Goal: Check status: Check status

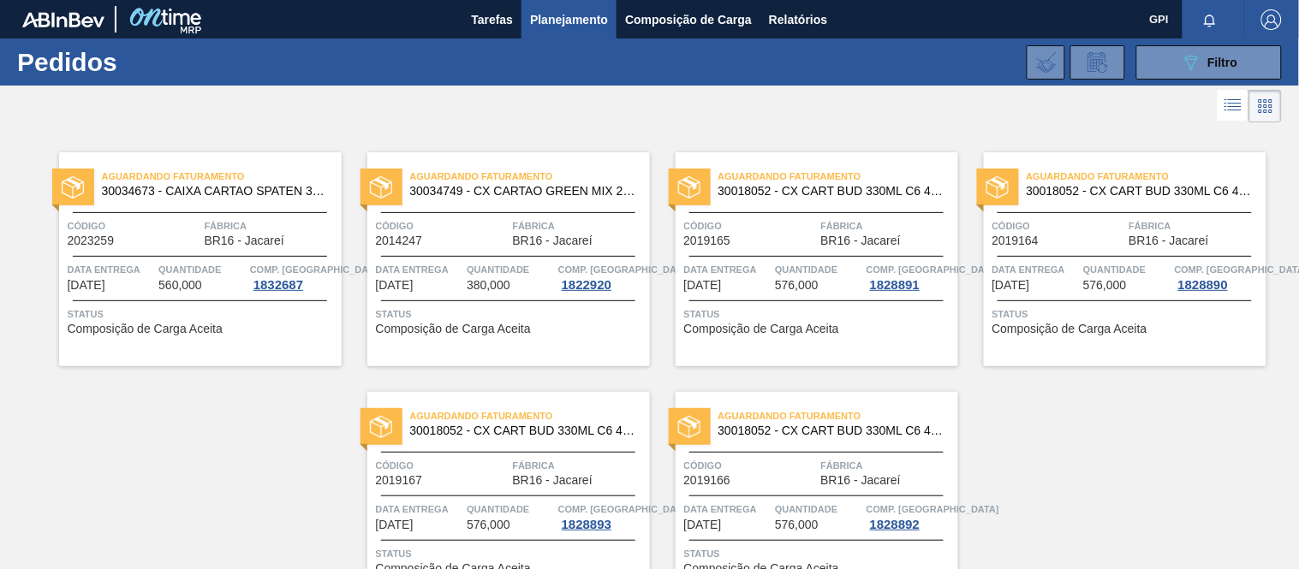
scroll to position [33, 0]
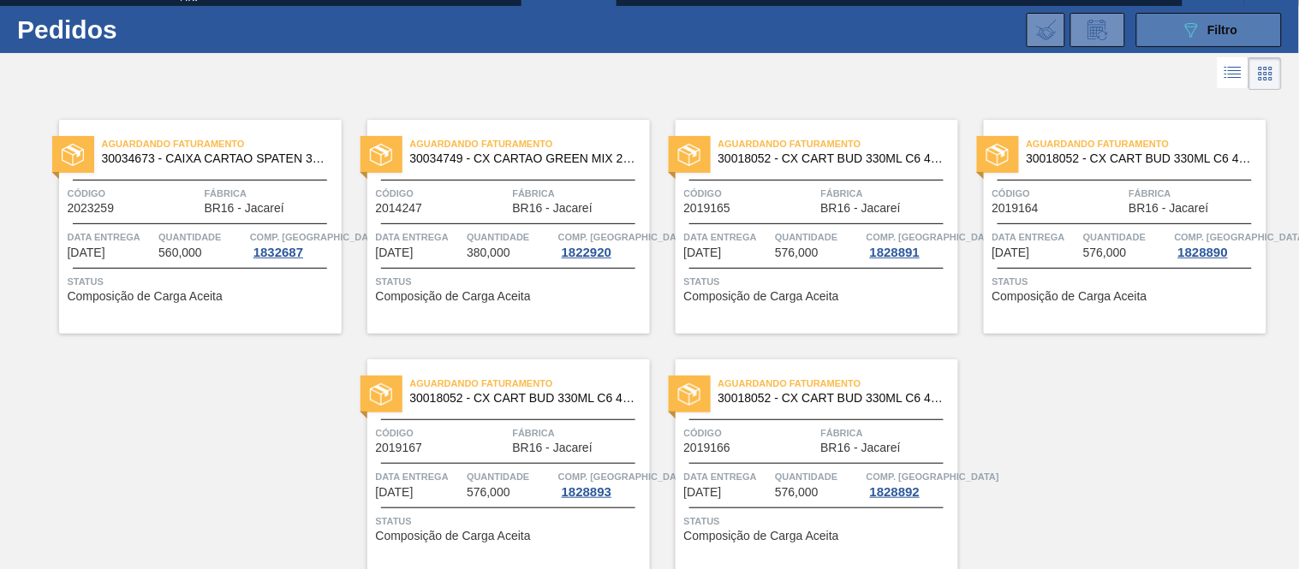
click at [1181, 27] on icon "089F7B8B-B2A5-4AFE-B5C0-19BA573D28AC" at bounding box center [1191, 30] width 21 height 21
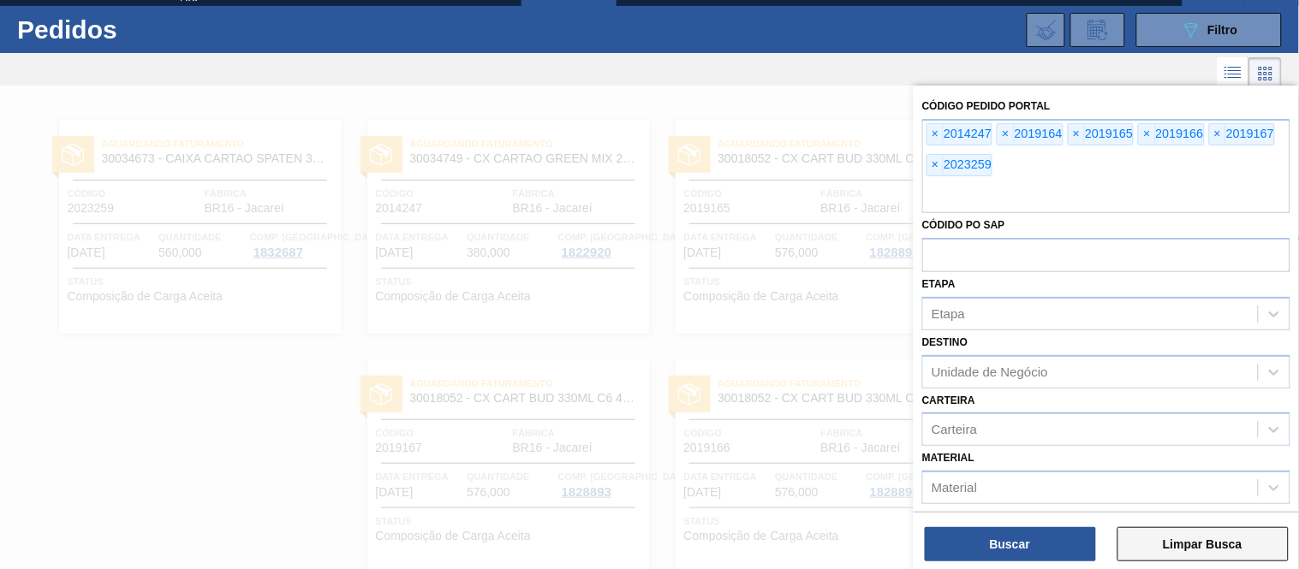
click at [1166, 527] on button "Limpar Busca" at bounding box center [1202, 544] width 171 height 34
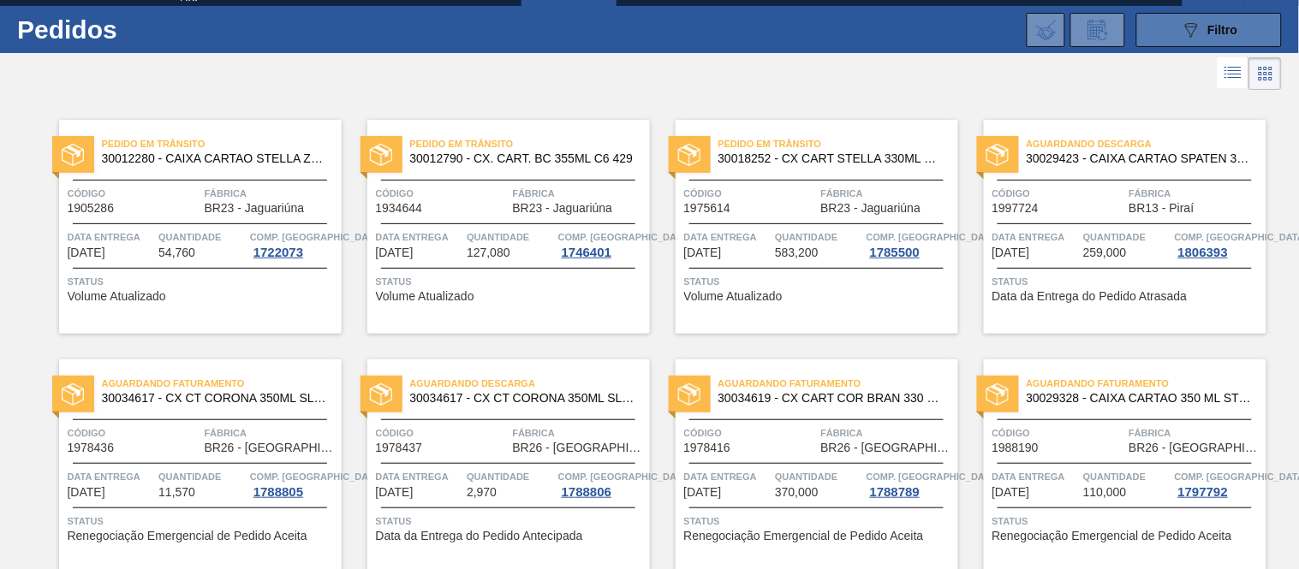
click at [1226, 27] on span "Filtro" at bounding box center [1223, 30] width 30 height 14
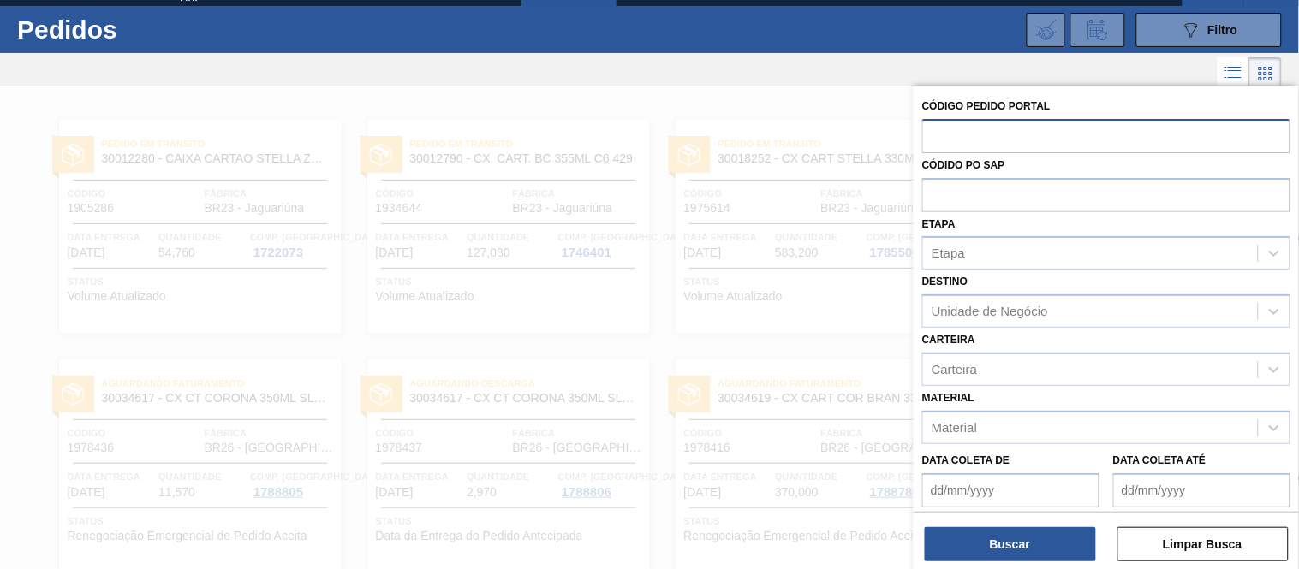
click at [1039, 128] on input "text" at bounding box center [1106, 135] width 368 height 33
click at [1039, 138] on input "text" at bounding box center [1106, 135] width 368 height 33
paste input "text"
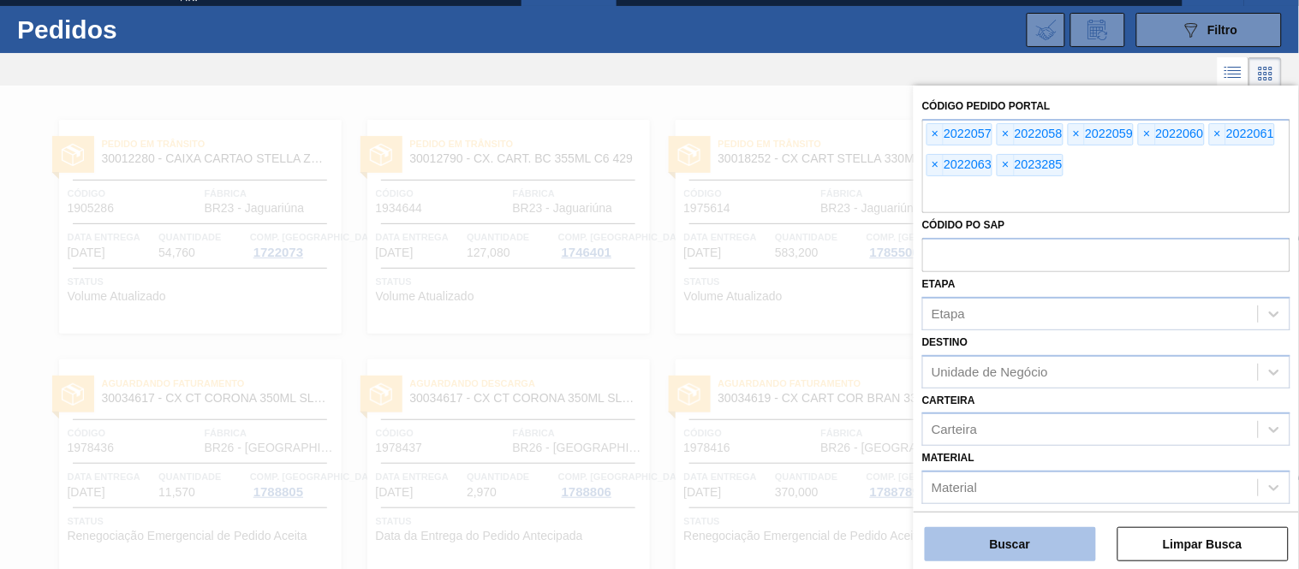
scroll to position [235, 0]
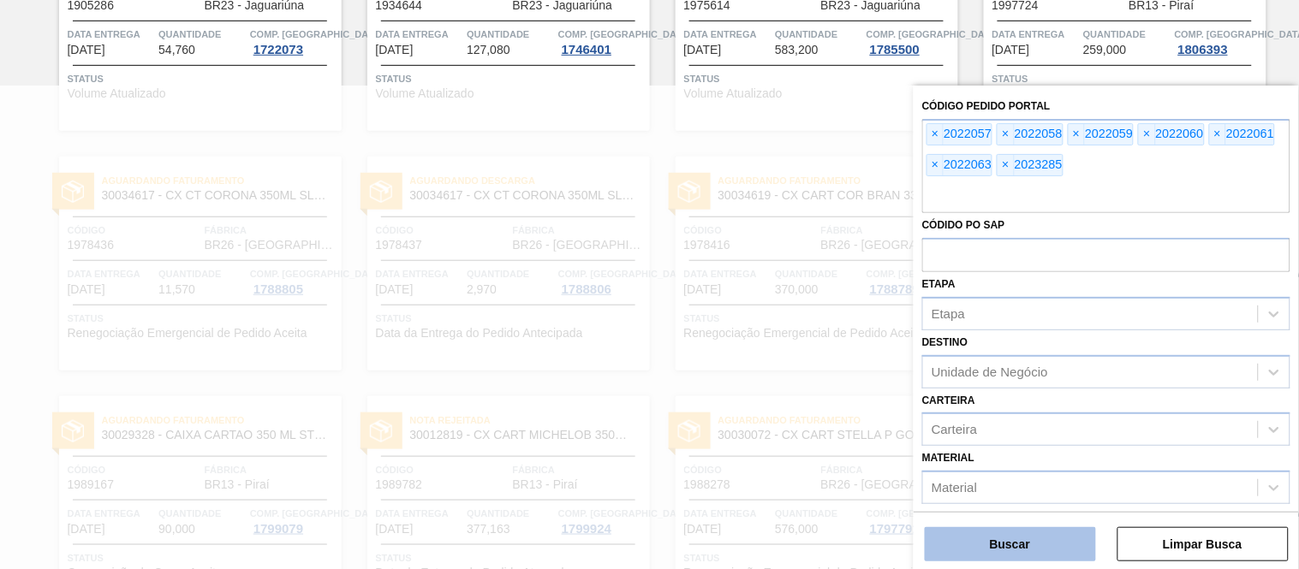
drag, startPoint x: 1060, startPoint y: 510, endPoint x: 1049, endPoint y: 538, distance: 29.6
click at [1051, 509] on div "Código Pedido Portal × 2022057 × 2022058 × 2022059 × 2022060 × 2022061 × 202206…" at bounding box center [1105, 297] width 385 height 423
click at [1047, 540] on button "Buscar" at bounding box center [1010, 544] width 171 height 34
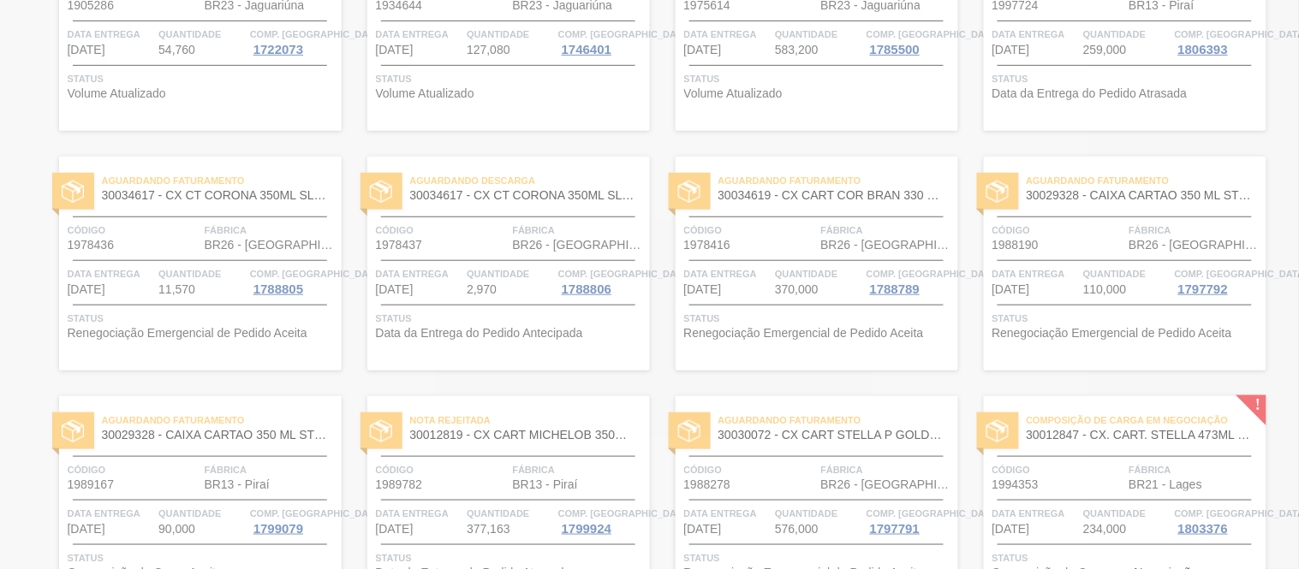
scroll to position [99, 0]
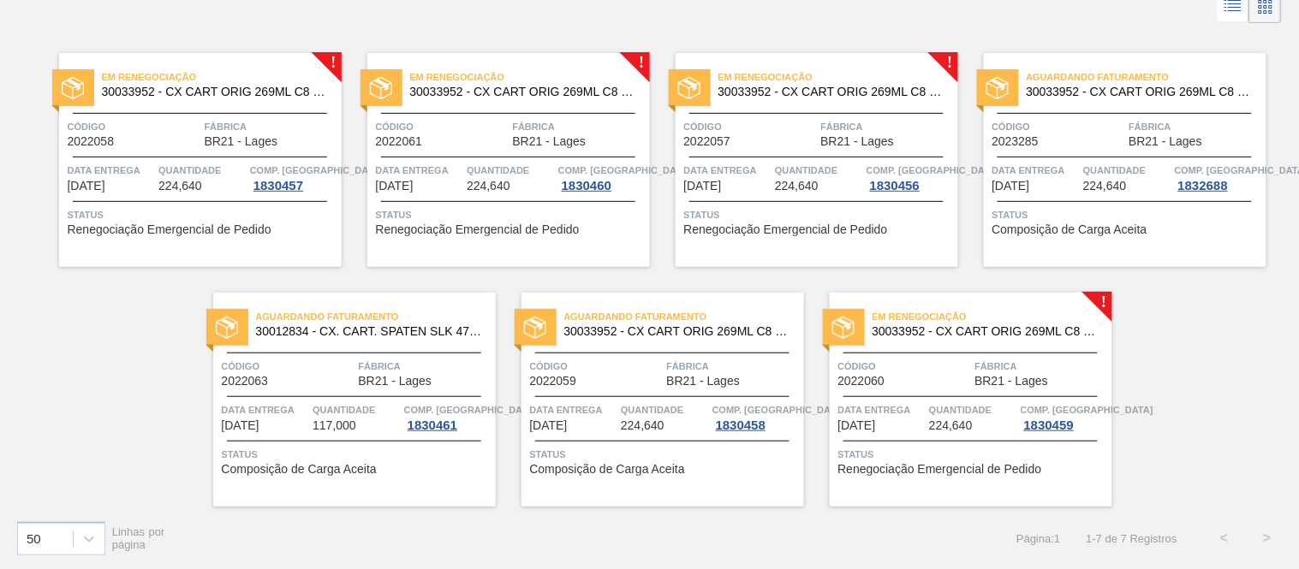
click at [144, 142] on div "Código 2022058" at bounding box center [134, 133] width 133 height 30
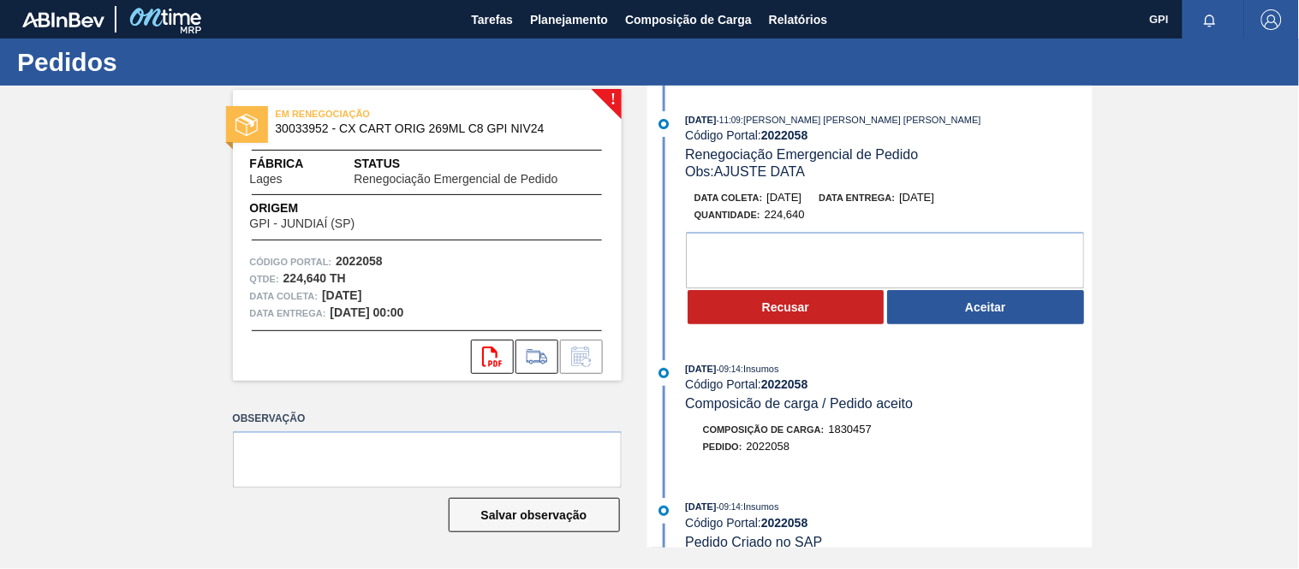
click at [369, 259] on strong "2022058" at bounding box center [359, 261] width 47 height 14
copy strong "2022058"
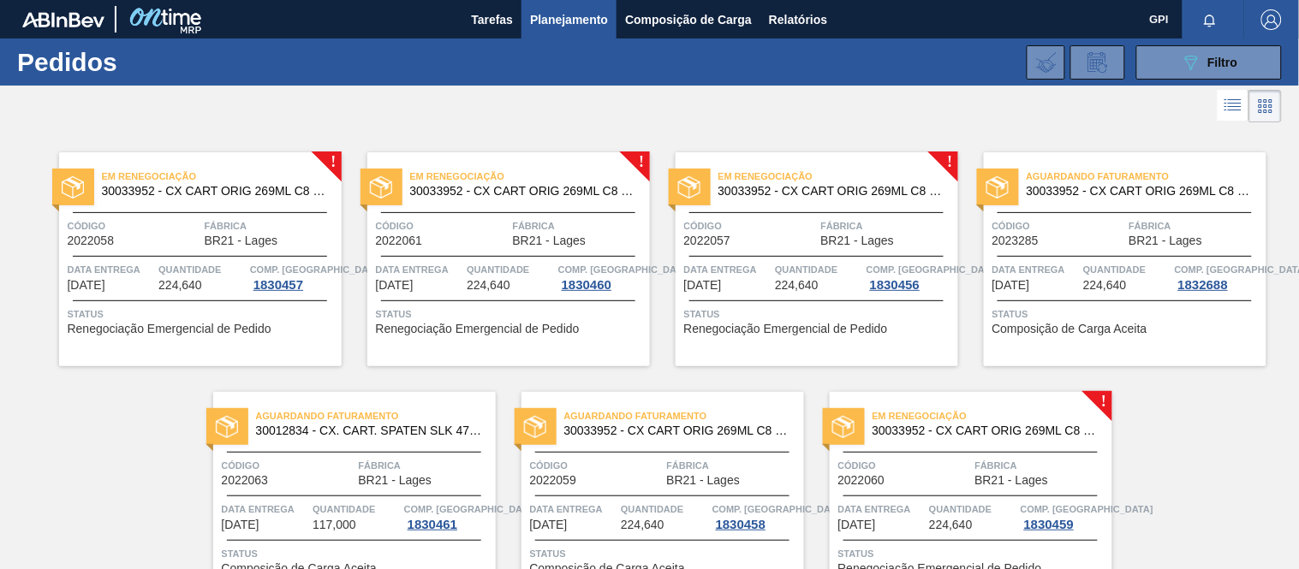
click at [523, 256] on div at bounding box center [508, 256] width 254 height 1
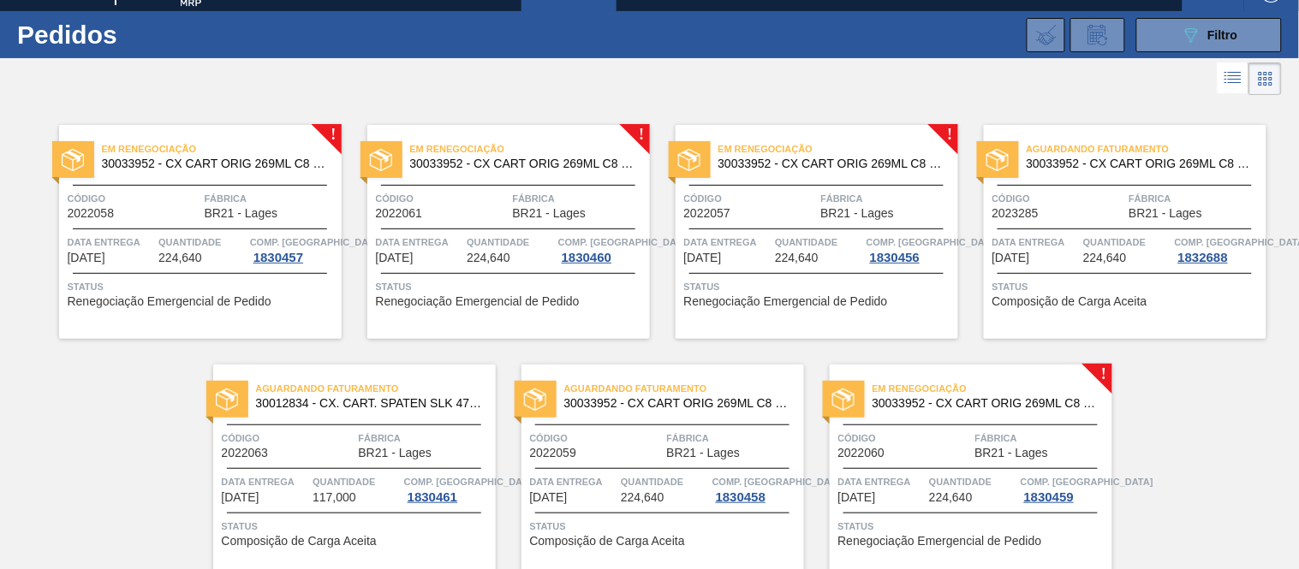
scroll to position [33, 0]
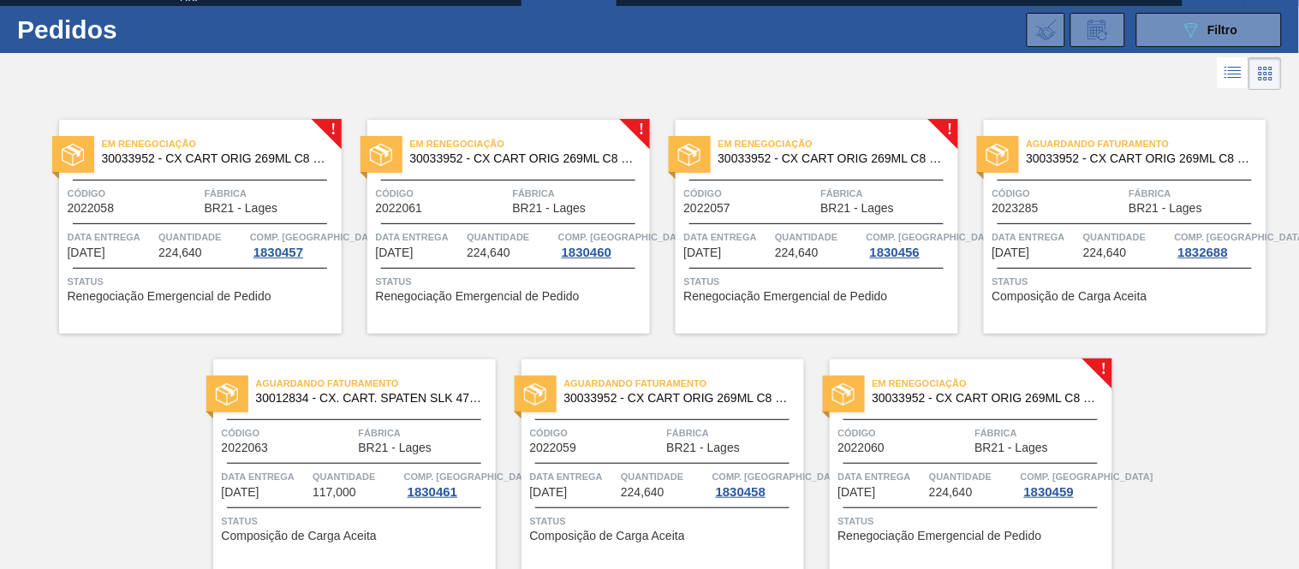
click at [953, 439] on span "Código" at bounding box center [904, 433] width 133 height 17
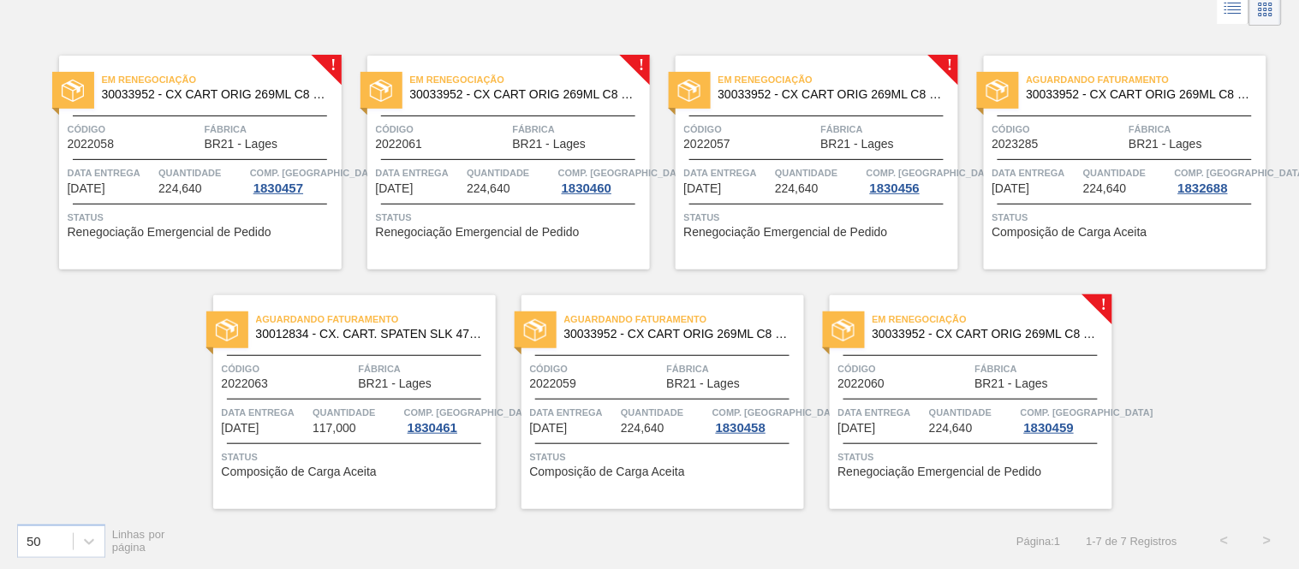
scroll to position [99, 0]
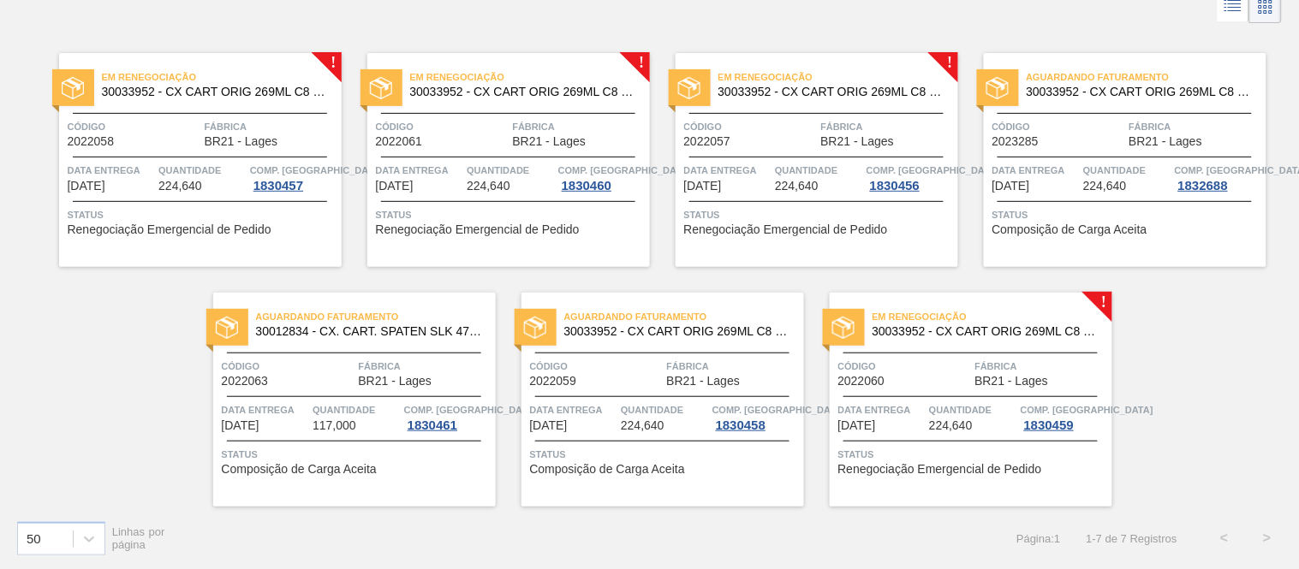
click at [192, 180] on span "224,640" at bounding box center [180, 186] width 44 height 13
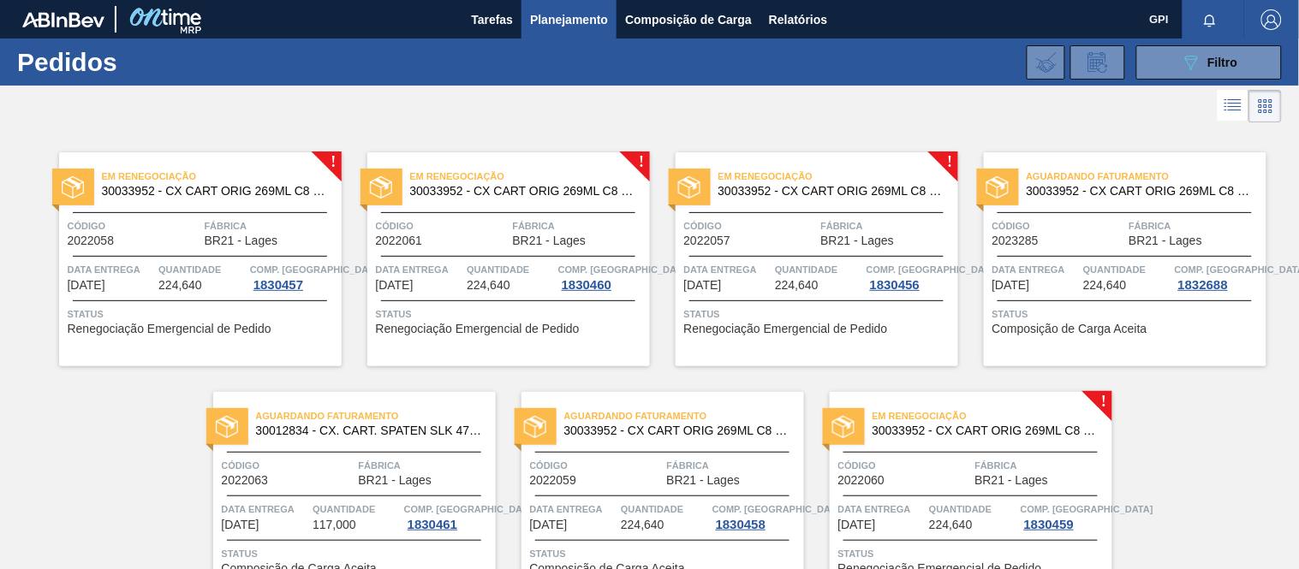
click at [565, 224] on span "Fábrica" at bounding box center [579, 225] width 133 height 17
click at [906, 482] on div "Código 2022060" at bounding box center [904, 472] width 133 height 30
click at [207, 236] on span "BR21 - Lages" at bounding box center [242, 241] width 74 height 13
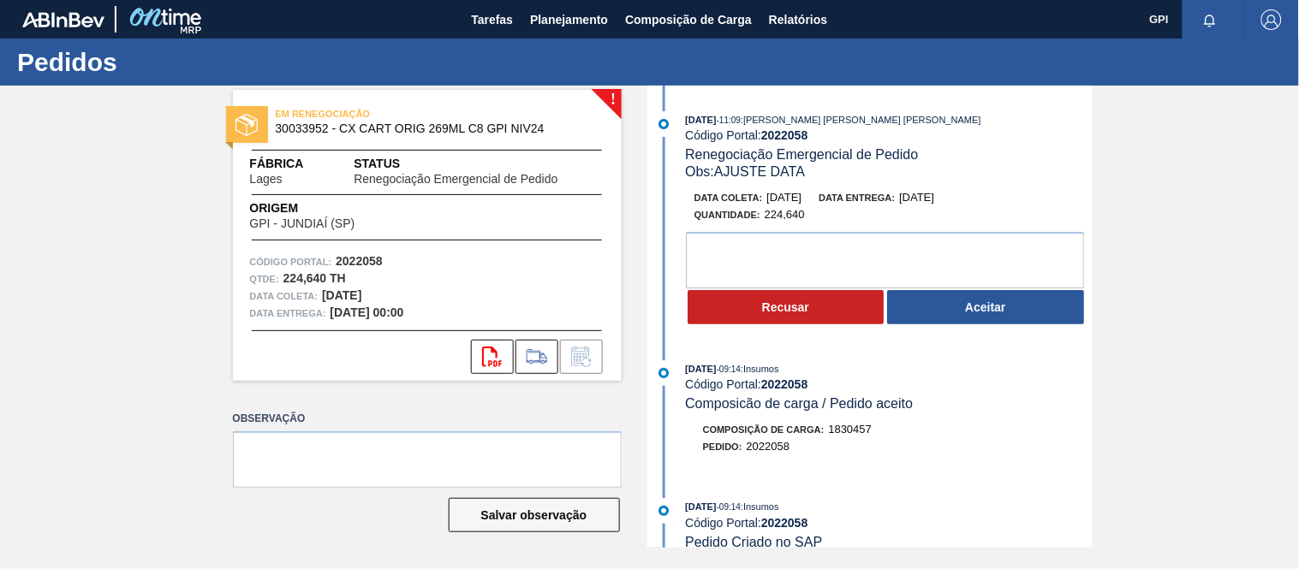
drag, startPoint x: 1092, startPoint y: 118, endPoint x: 1089, endPoint y: 199, distance: 81.4
click at [1089, 199] on div "! EM RENEGOCIAÇÃO 30033952 - CX CART ORIG 269ML C8 GPI NIV24 Fábrica Lages Stat…" at bounding box center [649, 317] width 1299 height 462
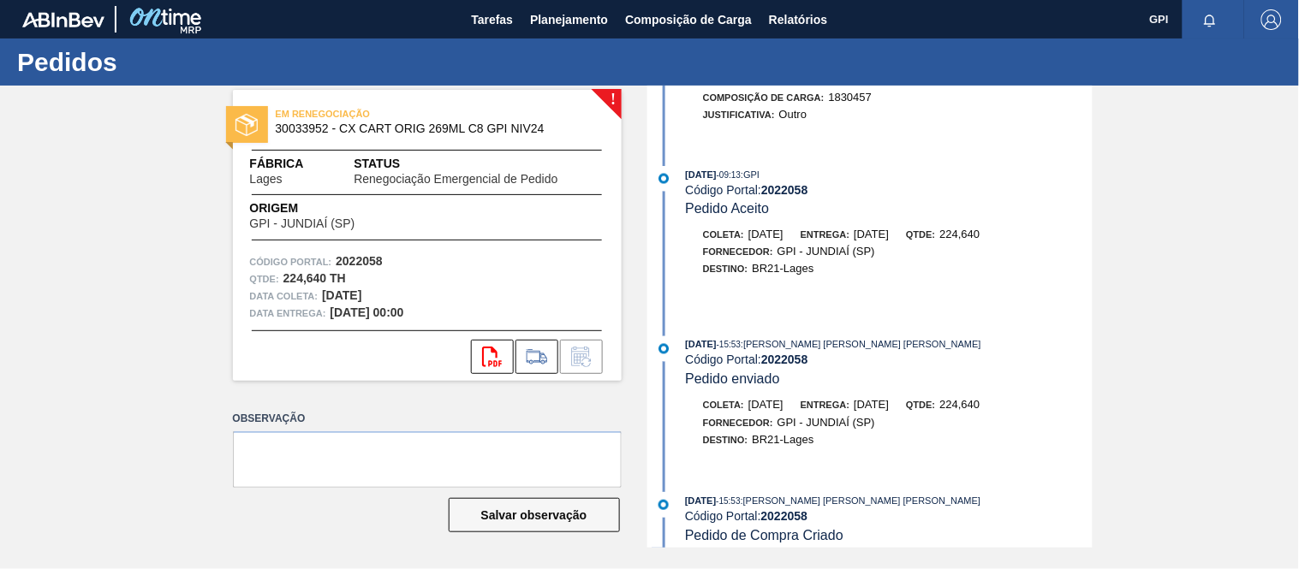
scroll to position [734, 0]
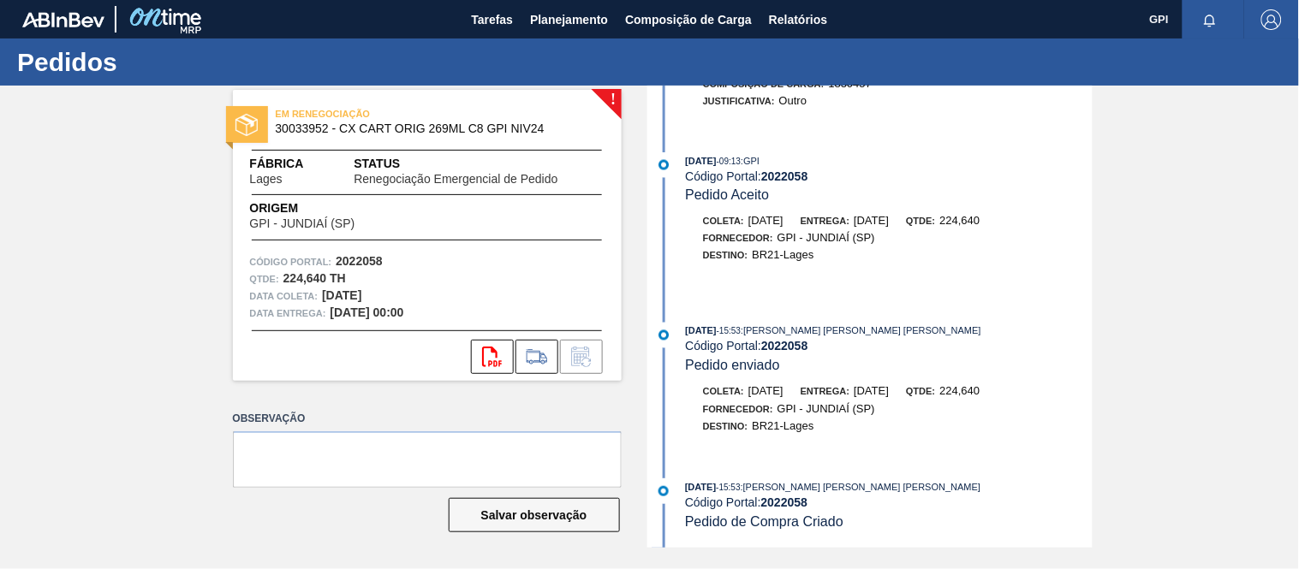
click at [380, 259] on strong "2022058" at bounding box center [359, 261] width 47 height 14
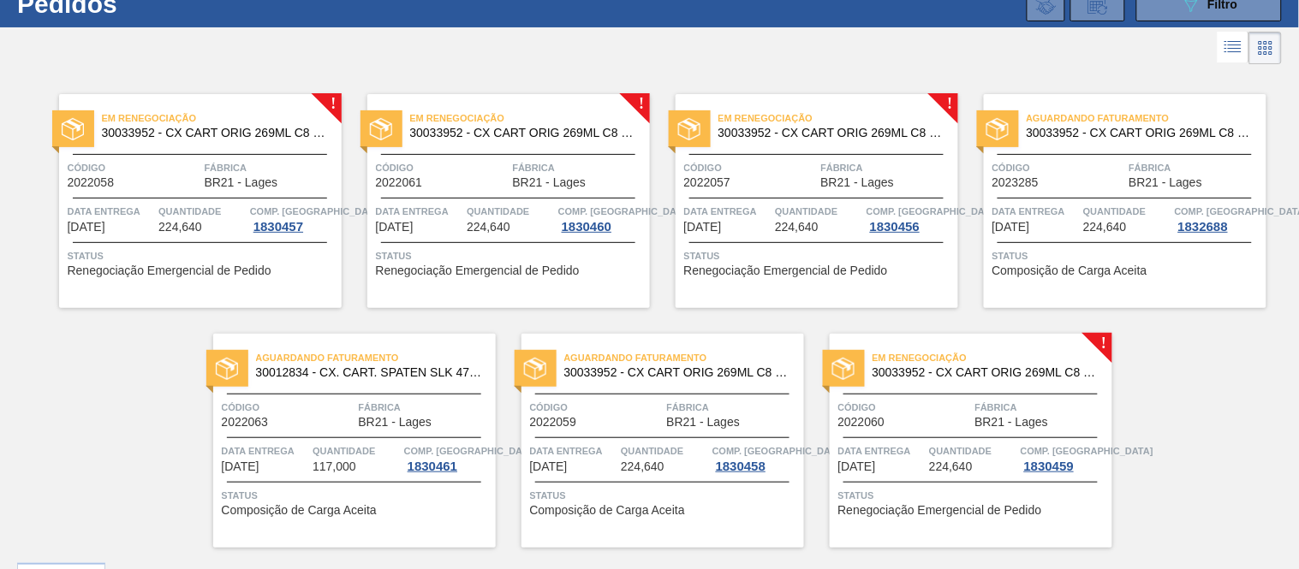
scroll to position [61, 0]
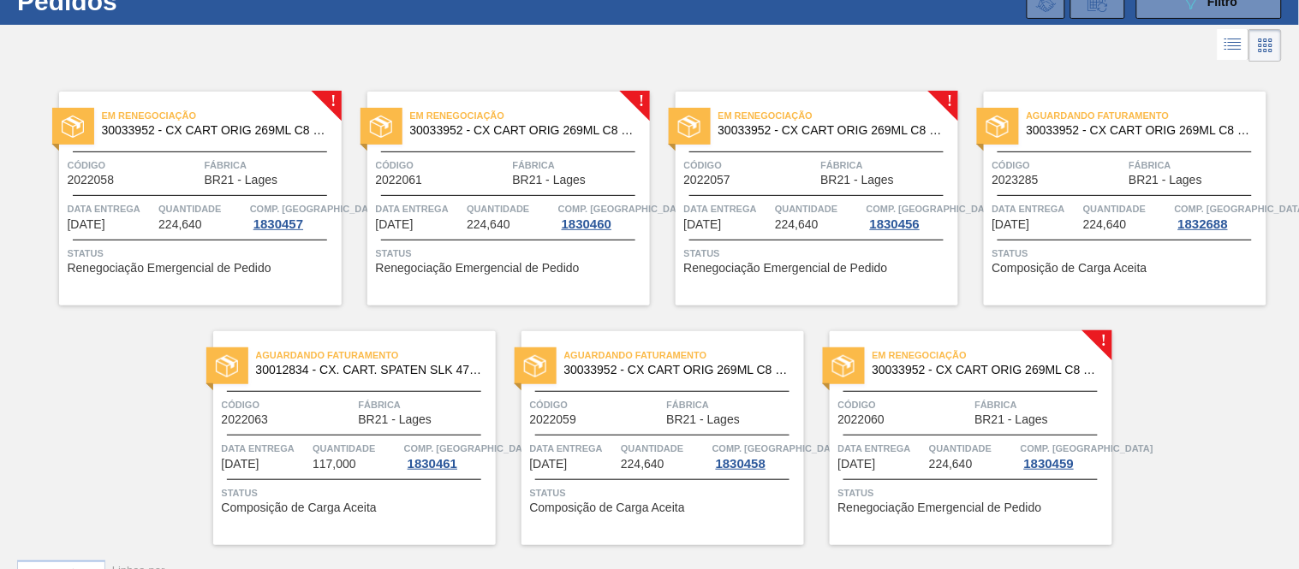
click at [208, 150] on div "Em renegociação 30033952 - CX CART ORIG 269ML C8 GPI NIV24 Código 2022058 Fábri…" at bounding box center [200, 199] width 283 height 214
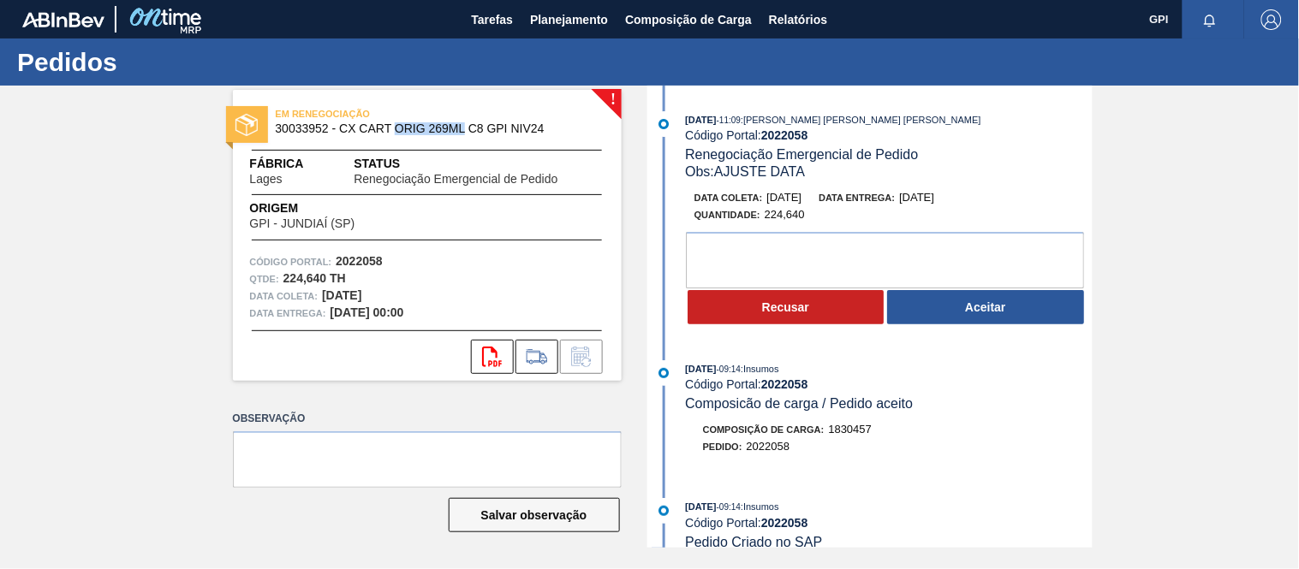
drag, startPoint x: 464, startPoint y: 123, endPoint x: 397, endPoint y: 132, distance: 67.3
click at [397, 132] on span "30033952 - CX CART ORIG 269ML C8 GPI NIV24" at bounding box center [431, 128] width 311 height 13
copy span "ORIG 269ML"
click at [1234, 289] on div "! EM RENEGOCIAÇÃO 30033952 - CX CART ORIG 269ML C8 GPI NIV24 Fábrica Lages Stat…" at bounding box center [649, 317] width 1299 height 462
